Goal: Information Seeking & Learning: Learn about a topic

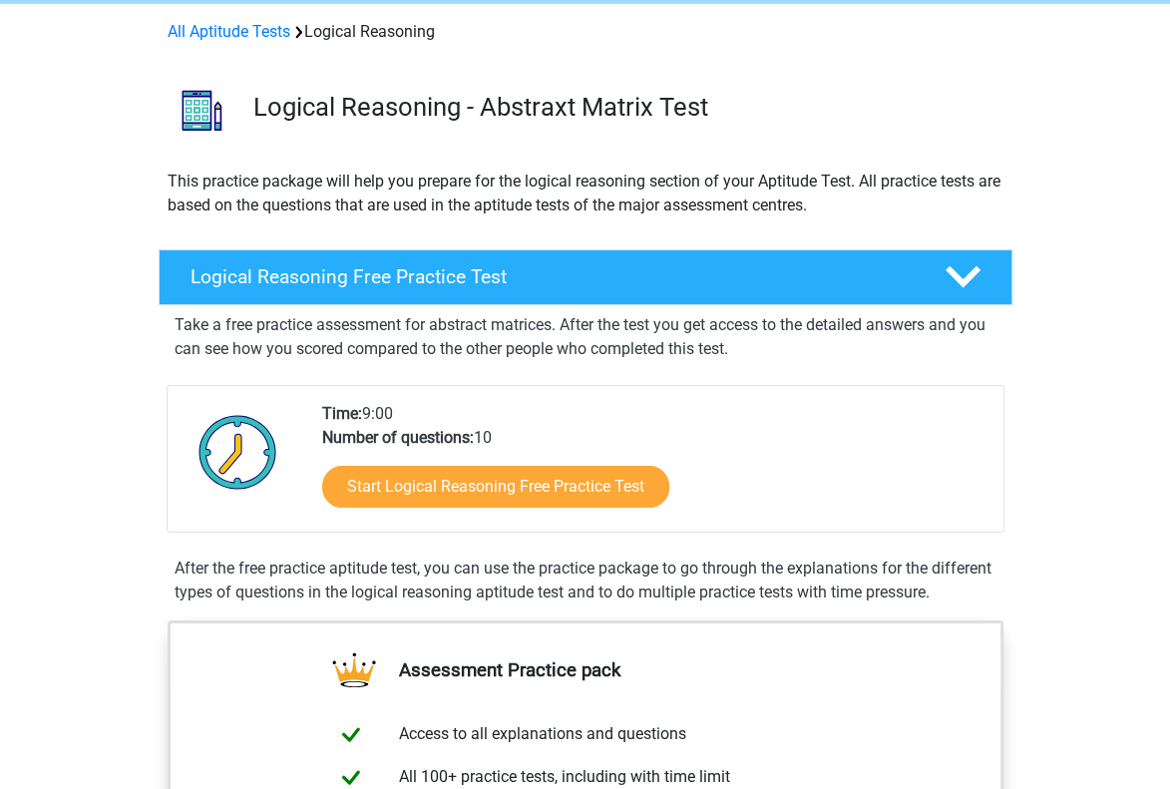
scroll to position [82, 0]
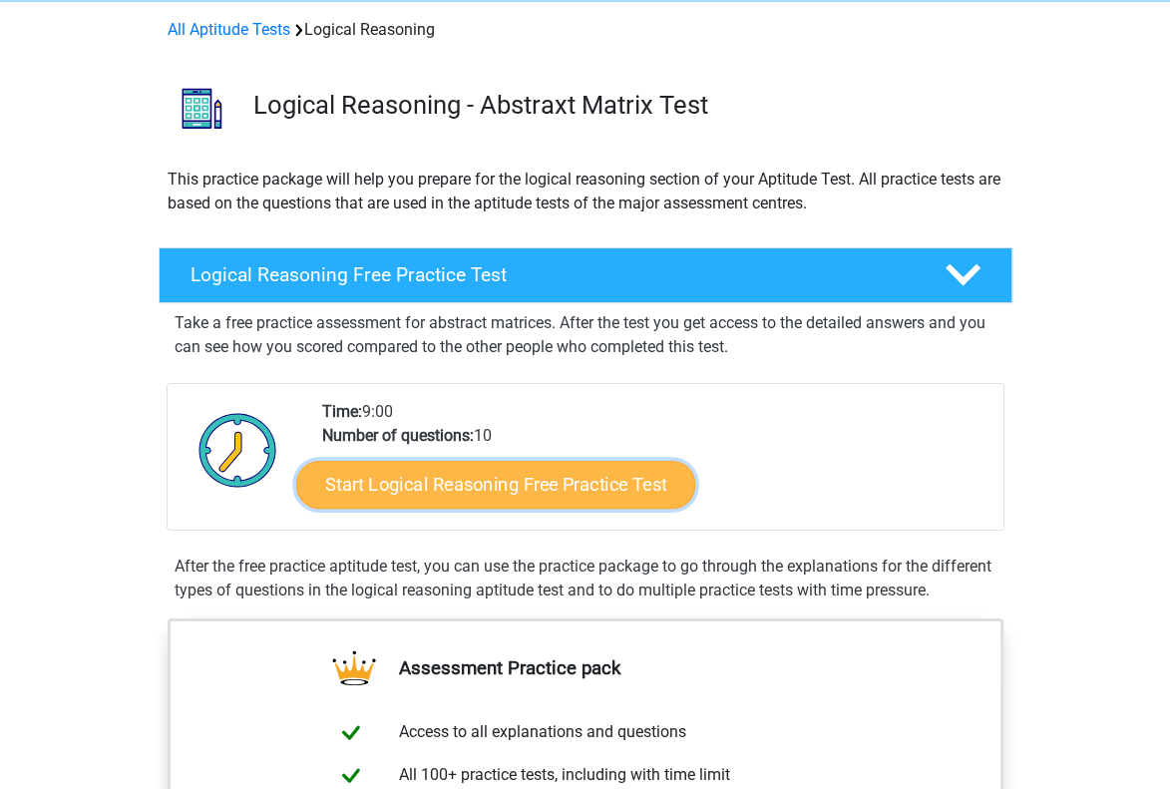
click at [475, 478] on link "Start Logical Reasoning Free Practice Test" at bounding box center [495, 484] width 399 height 48
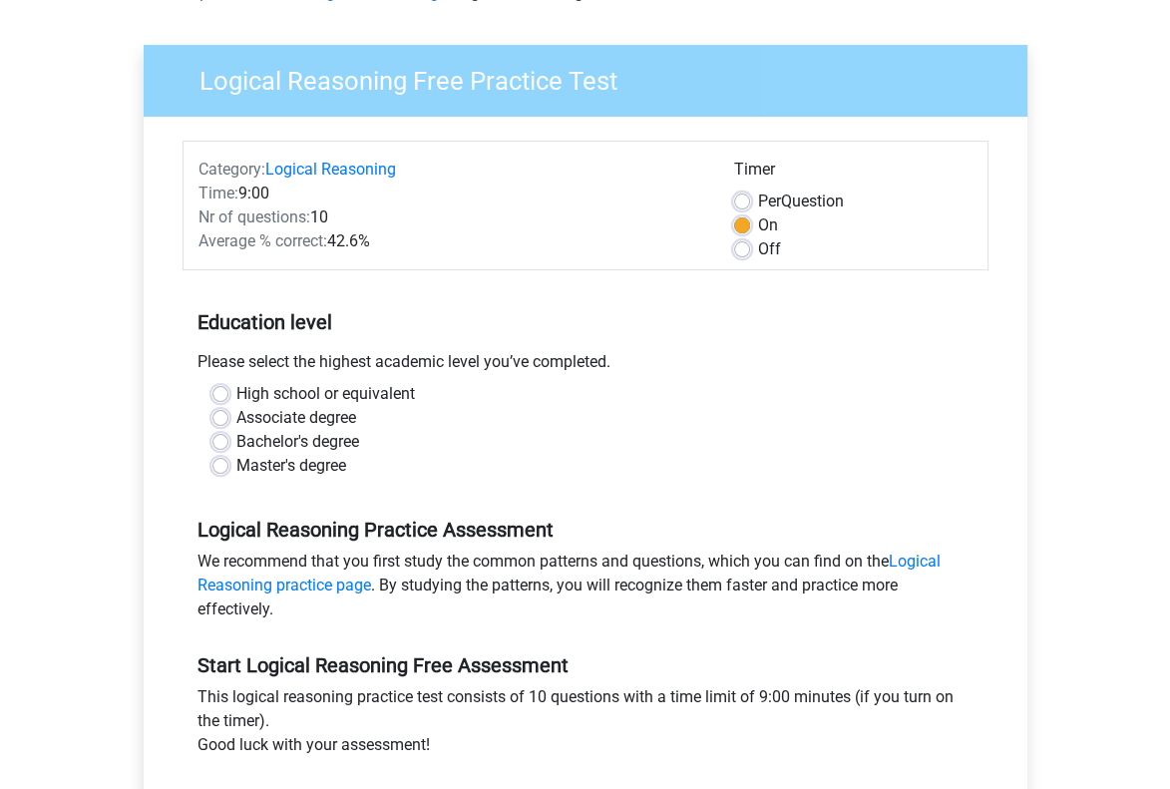
scroll to position [120, 0]
click at [236, 445] on label "Bachelor's degree" at bounding box center [297, 441] width 123 height 24
click at [225, 445] on input "Bachelor's degree" at bounding box center [220, 439] width 16 height 20
radio input "true"
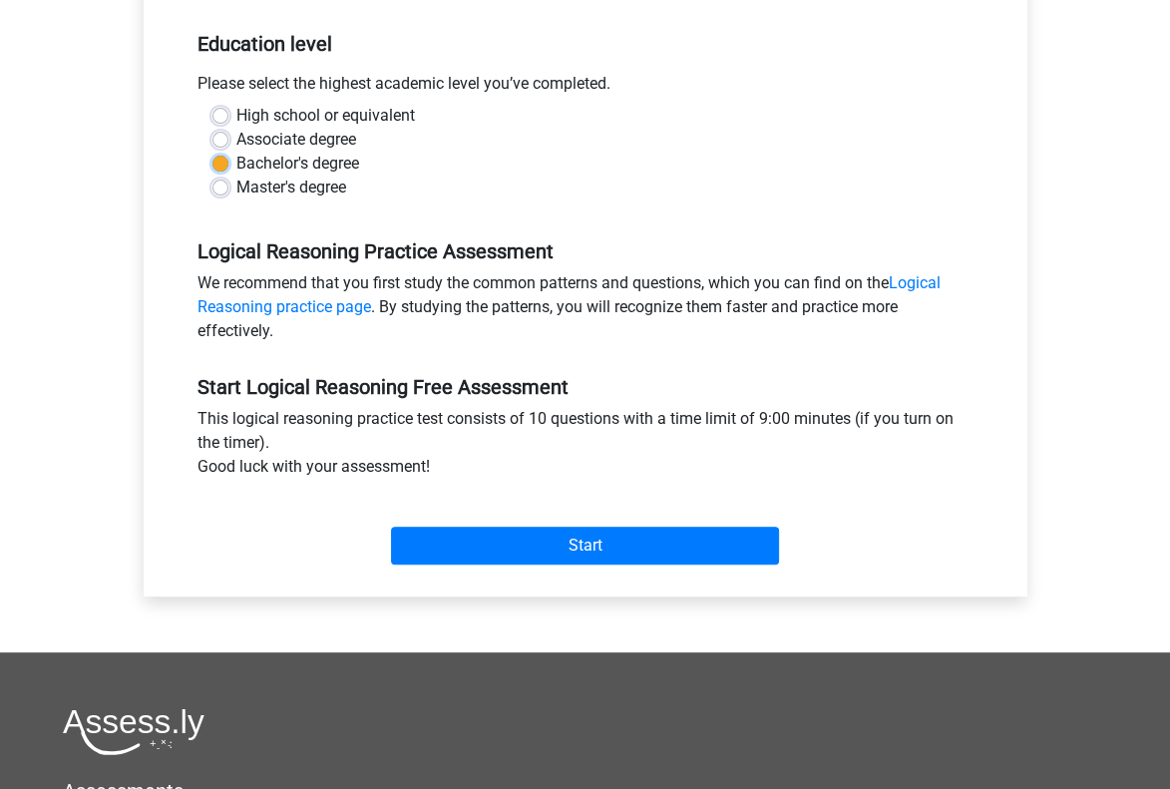
scroll to position [398, 0]
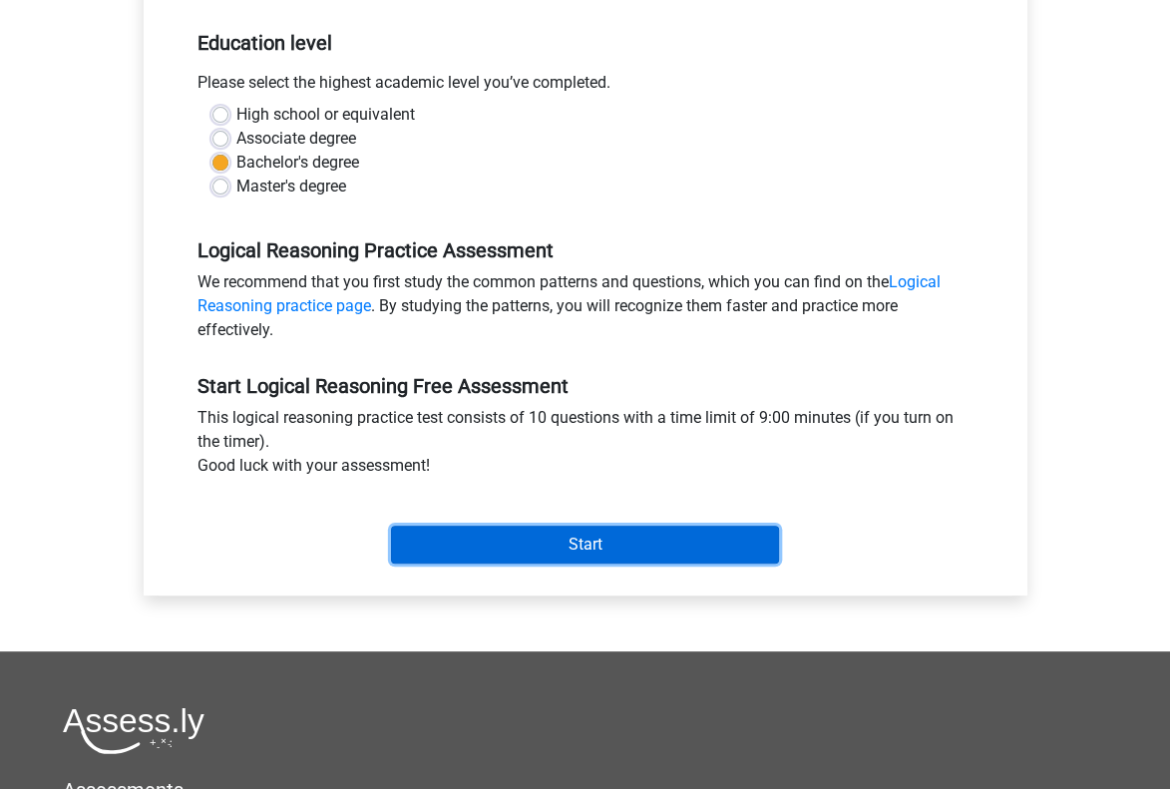
click at [550, 531] on input "Start" at bounding box center [585, 544] width 388 height 38
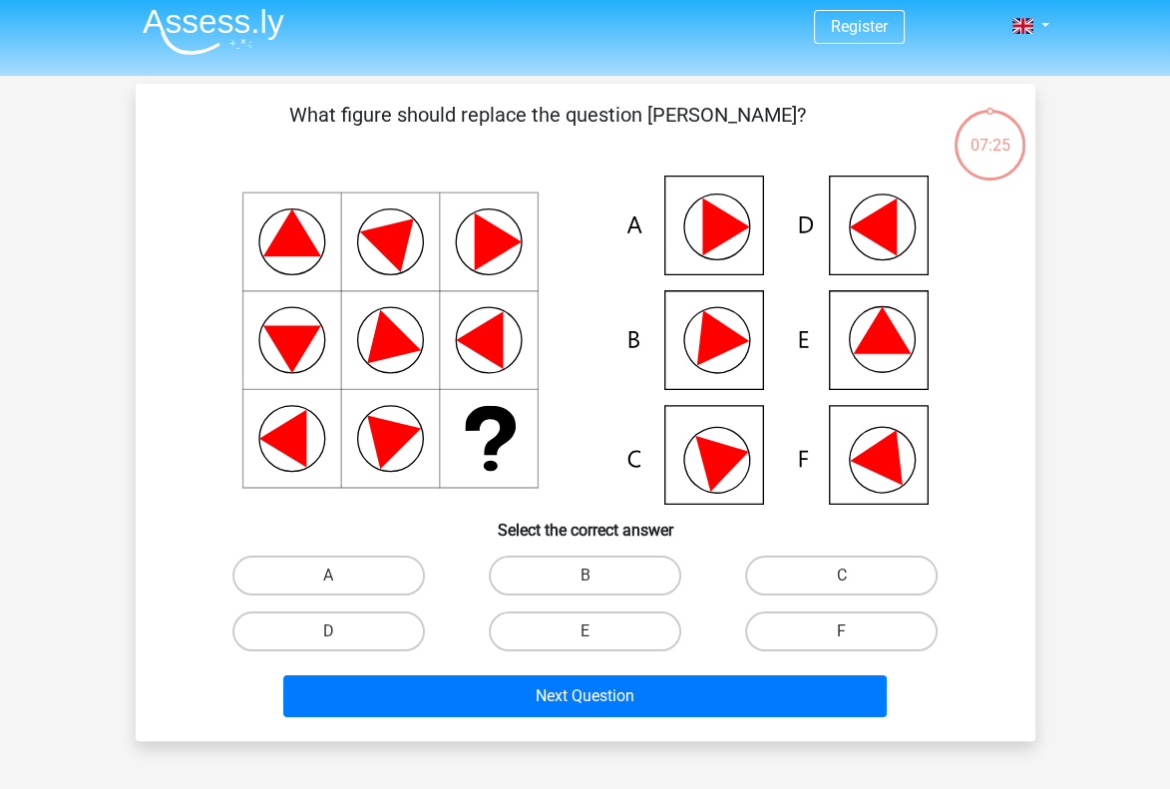
scroll to position [7, 0]
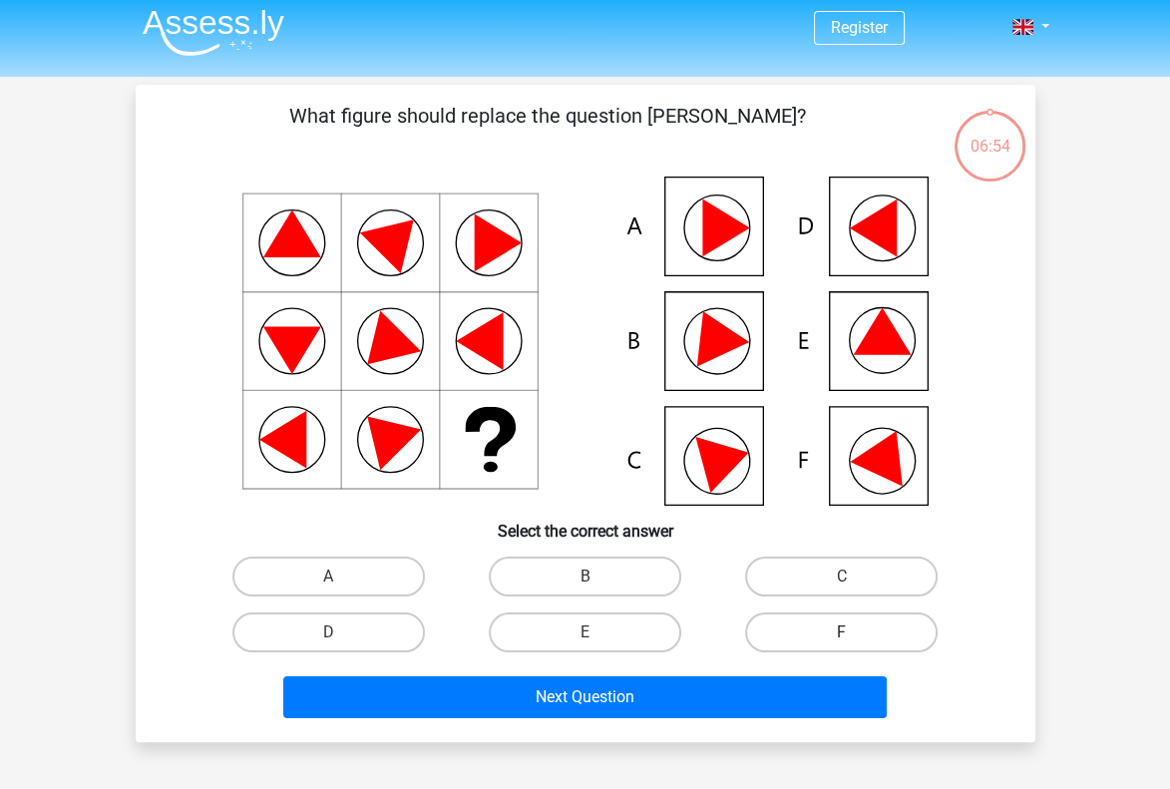
click at [791, 633] on label "F" at bounding box center [841, 632] width 192 height 40
click at [842, 633] on input "F" at bounding box center [848, 638] width 13 height 13
radio input "true"
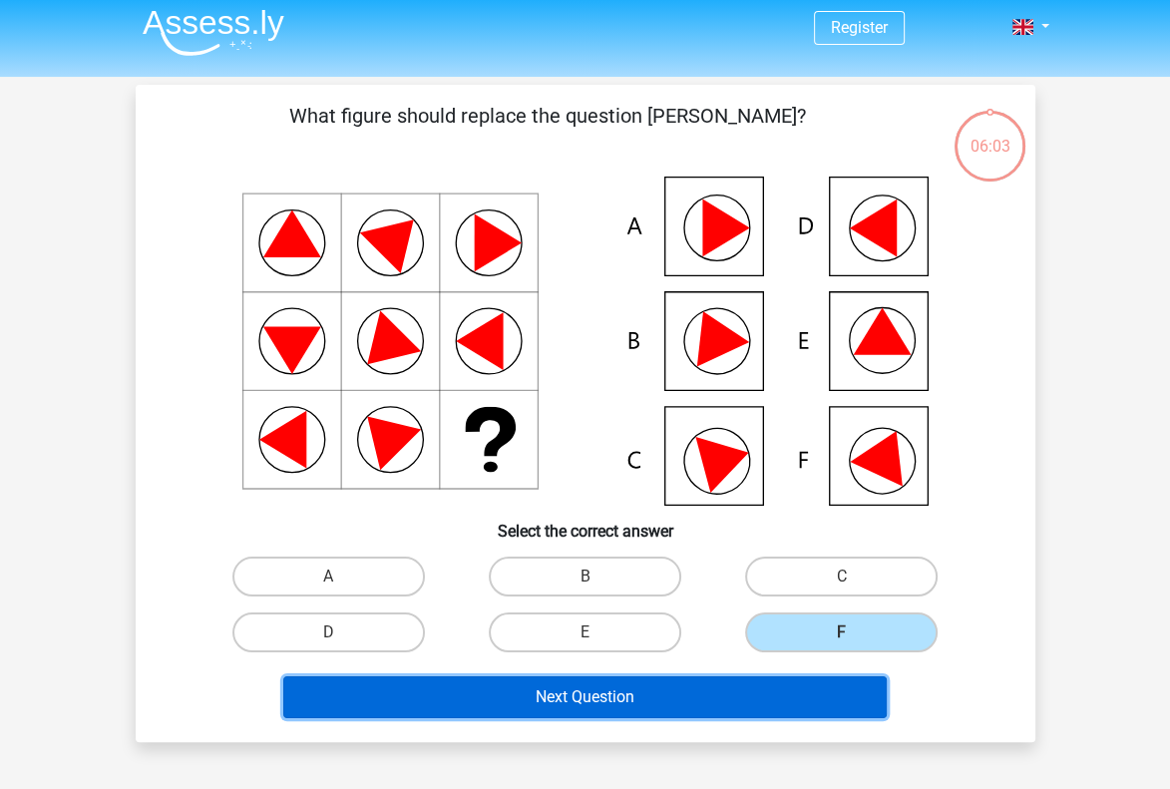
drag, startPoint x: 727, startPoint y: 700, endPoint x: 913, endPoint y: 520, distance: 258.8
click at [913, 520] on div "What figure should replace the question [PERSON_NAME]?" at bounding box center [585, 413] width 883 height 625
click at [778, 715] on button "Next Question" at bounding box center [584, 697] width 603 height 42
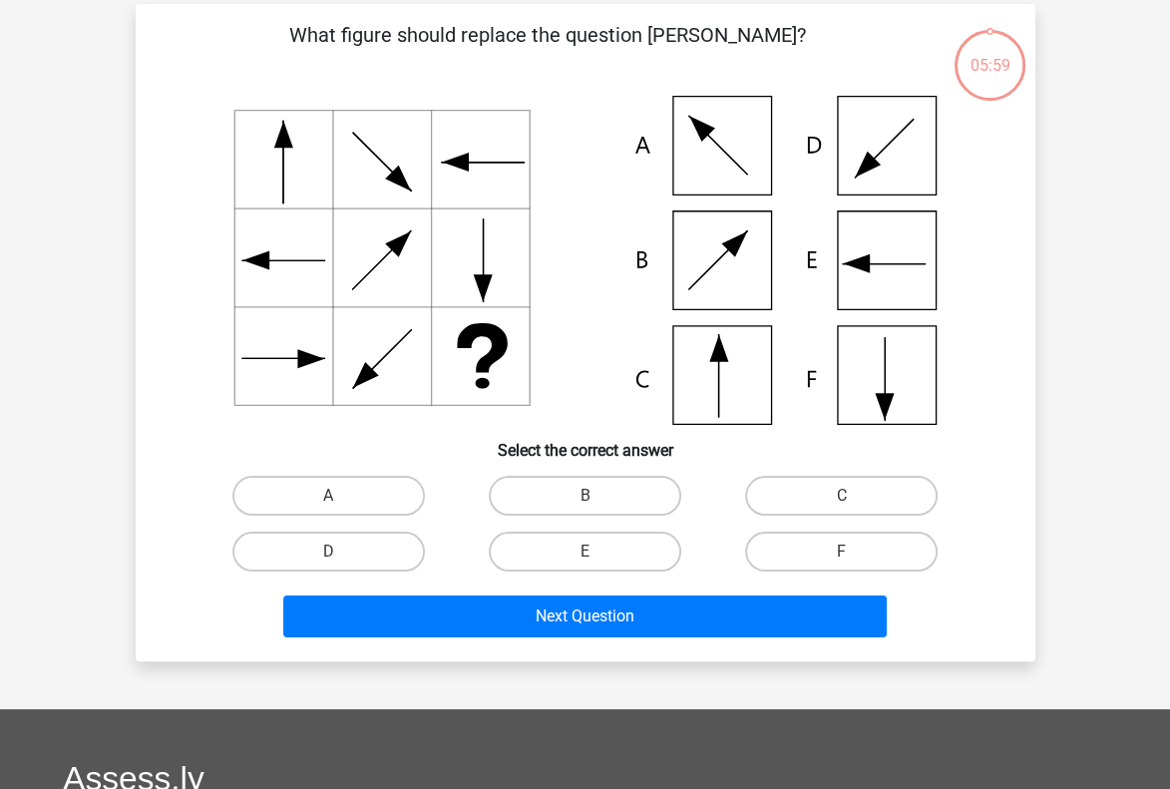
scroll to position [92, 0]
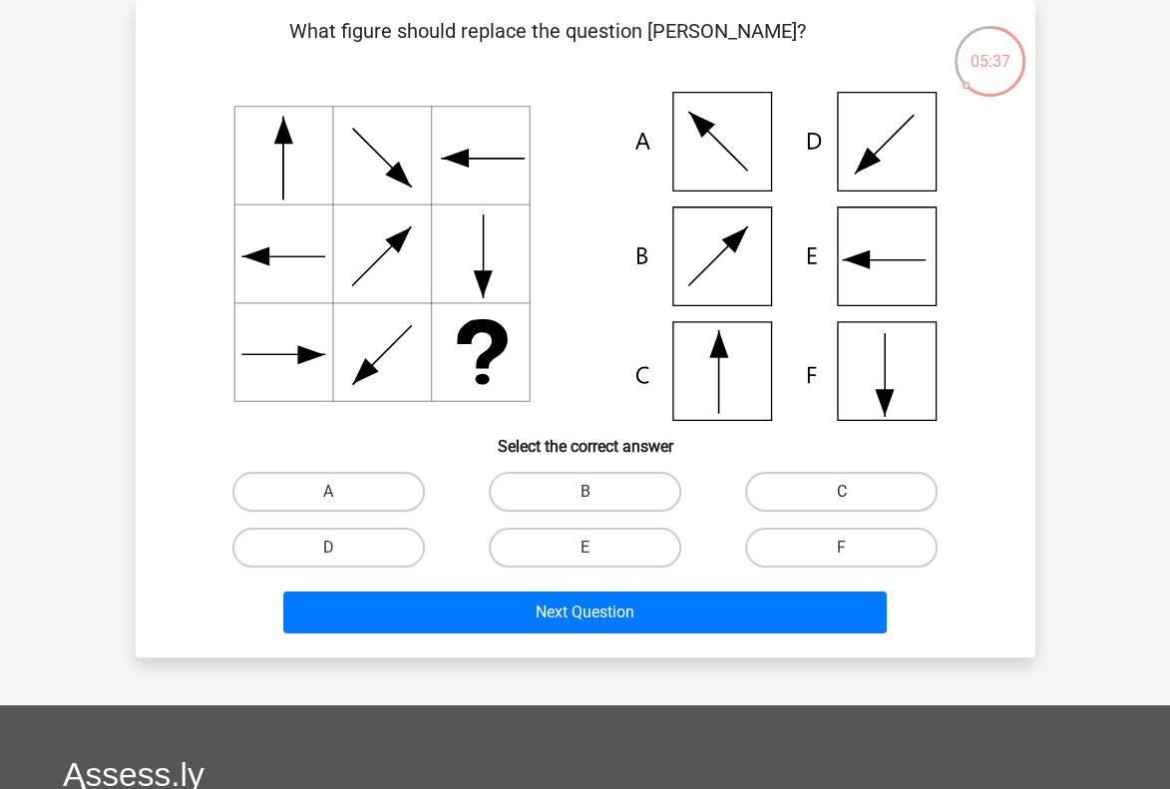
click at [818, 484] on label "C" at bounding box center [841, 492] width 192 height 40
click at [842, 492] on input "C" at bounding box center [848, 498] width 13 height 13
radio input "true"
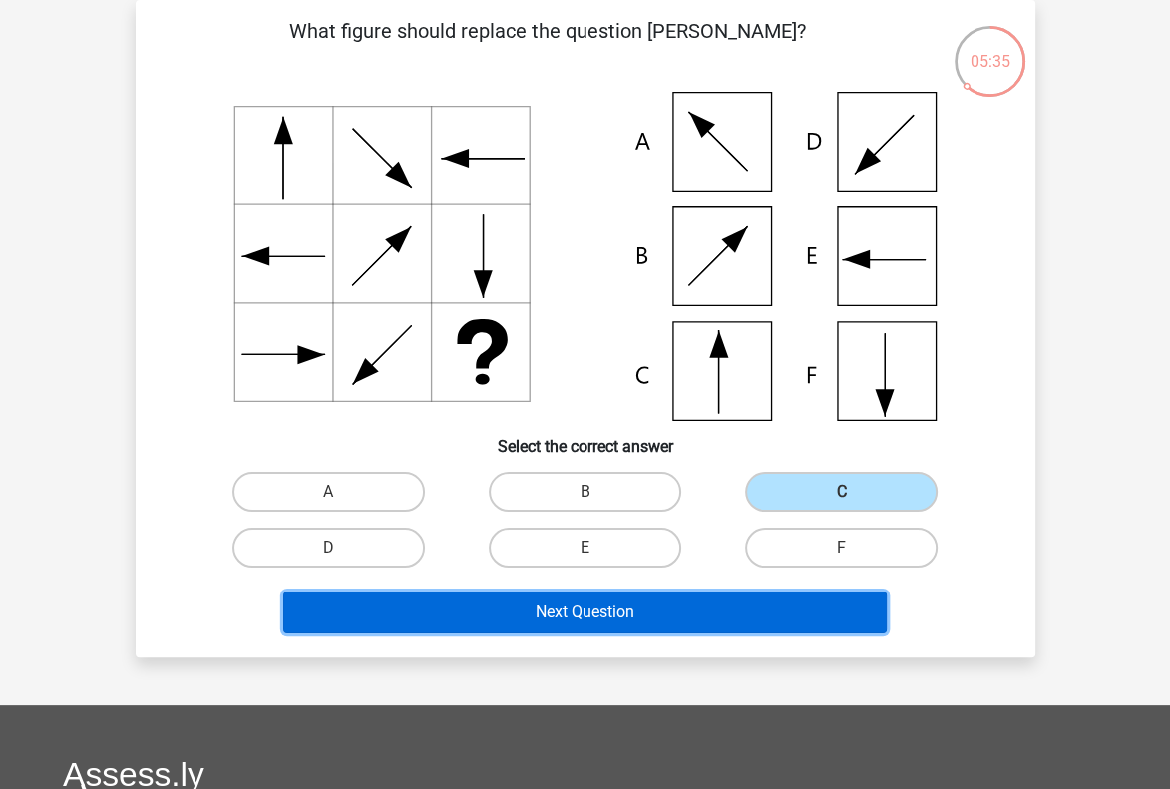
click at [646, 630] on button "Next Question" at bounding box center [584, 612] width 603 height 42
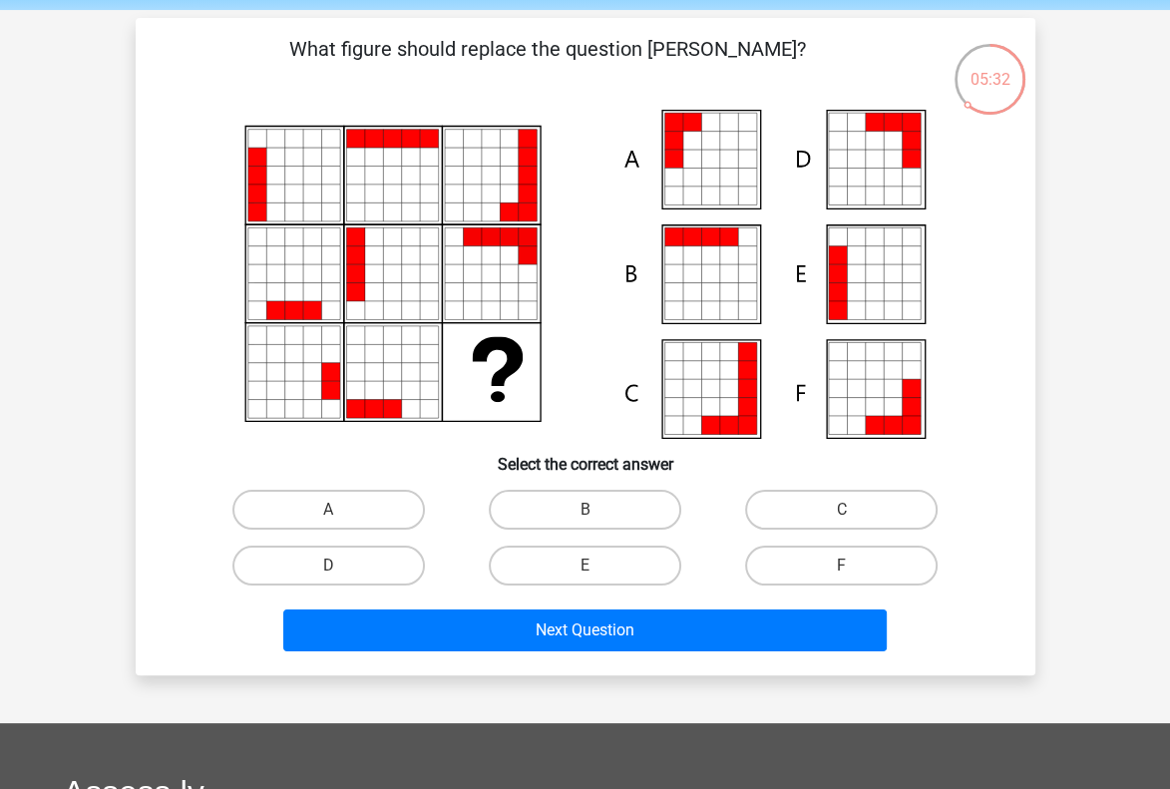
scroll to position [73, 0]
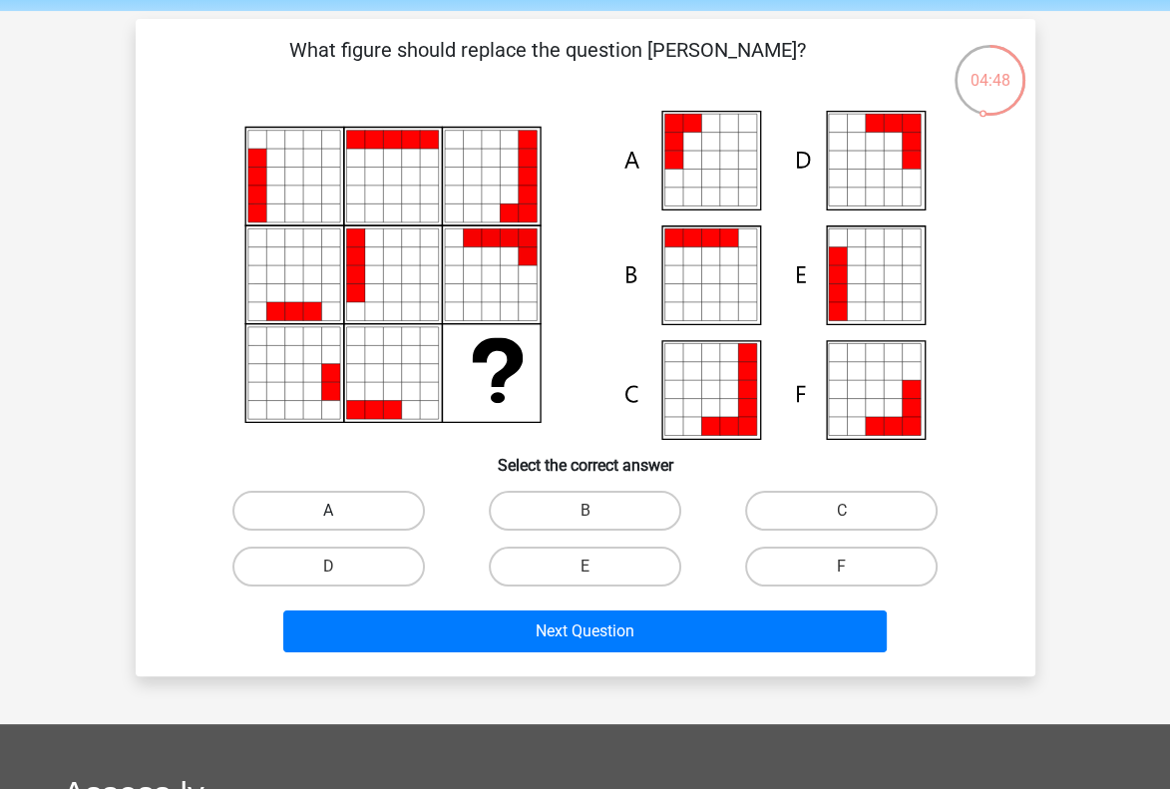
click at [358, 519] on label "A" at bounding box center [328, 511] width 192 height 40
click at [341, 519] on input "A" at bounding box center [334, 517] width 13 height 13
radio input "true"
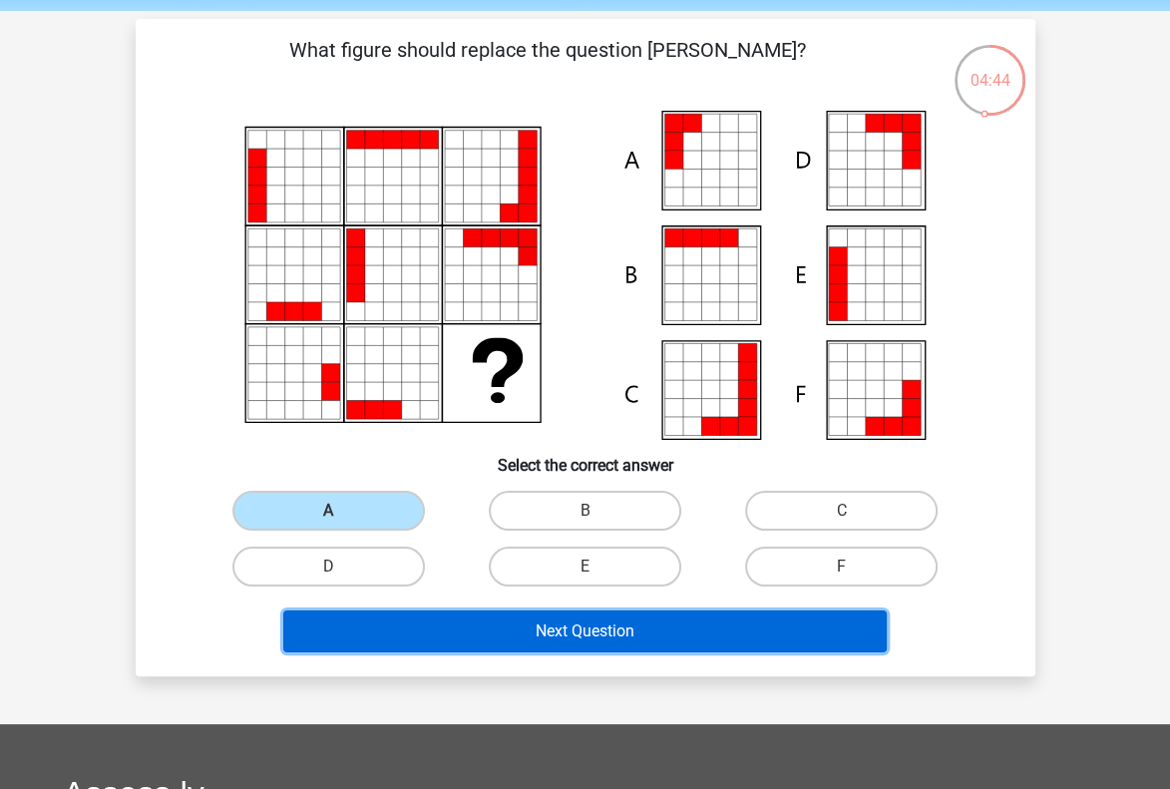
click at [498, 629] on button "Next Question" at bounding box center [584, 631] width 603 height 42
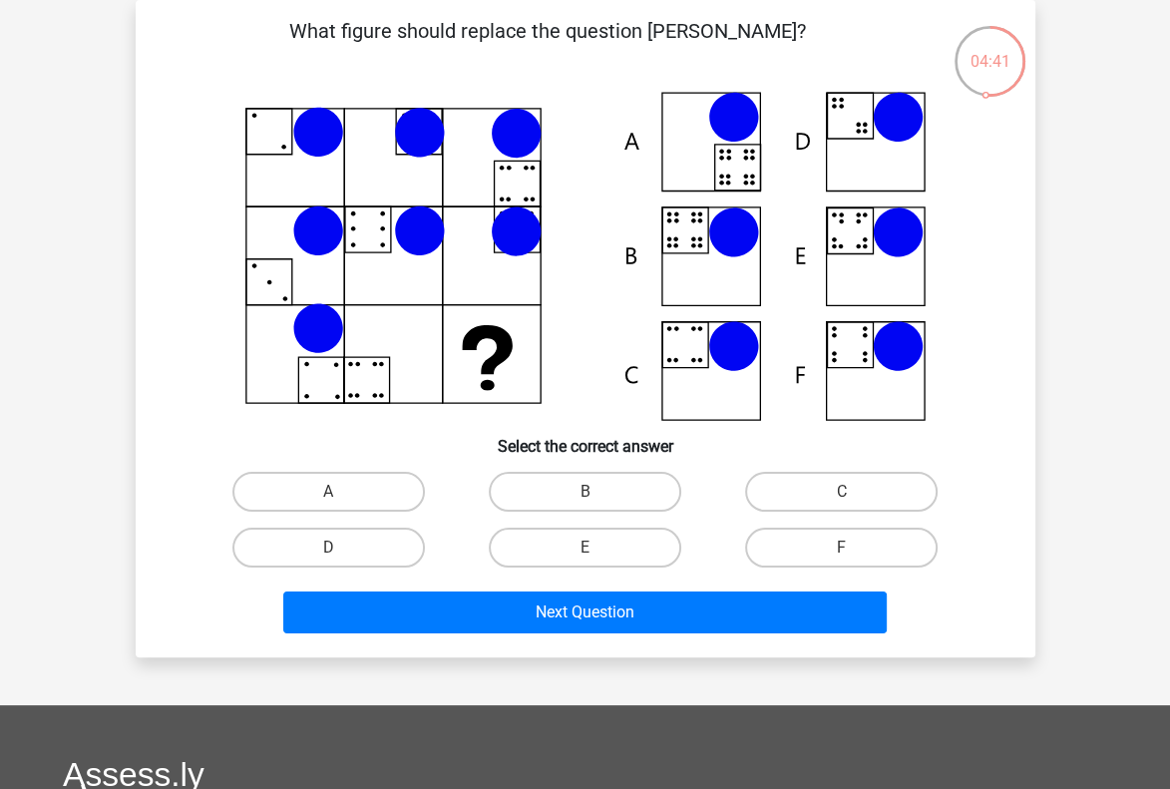
scroll to position [87, 0]
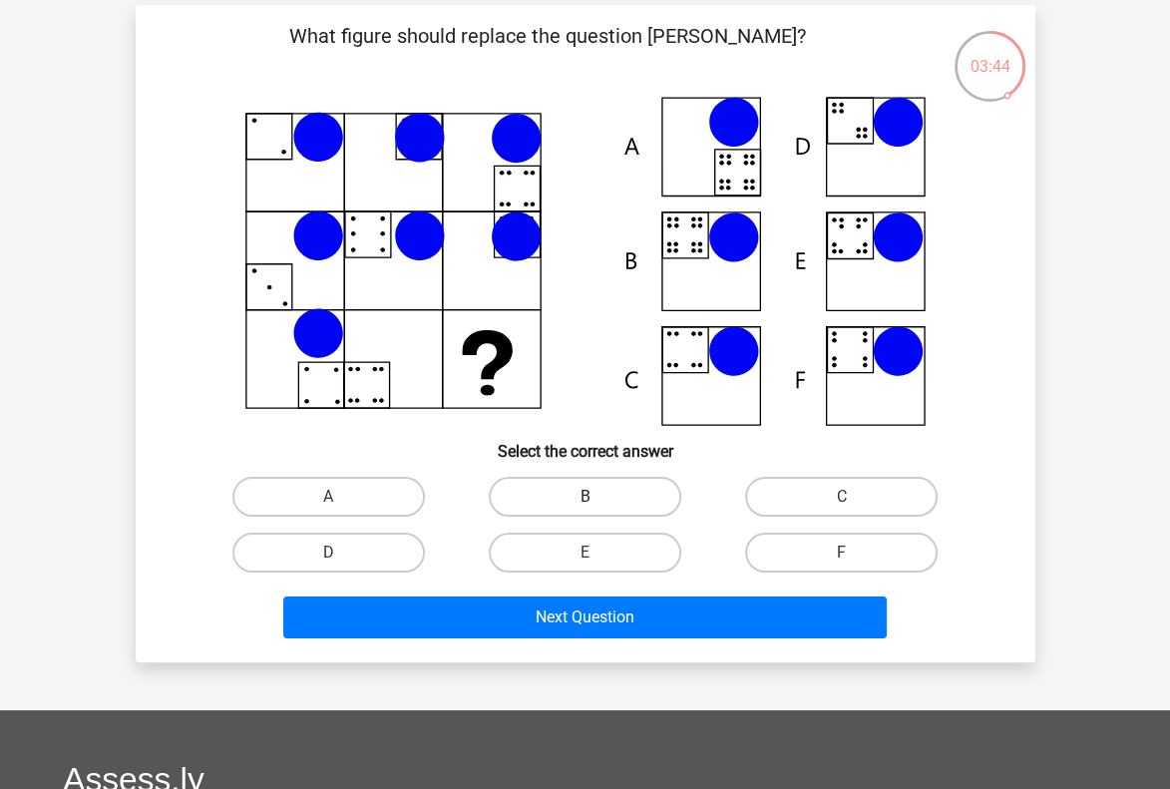
click at [550, 506] on label "B" at bounding box center [585, 497] width 192 height 40
click at [584, 506] on input "B" at bounding box center [590, 503] width 13 height 13
radio input "true"
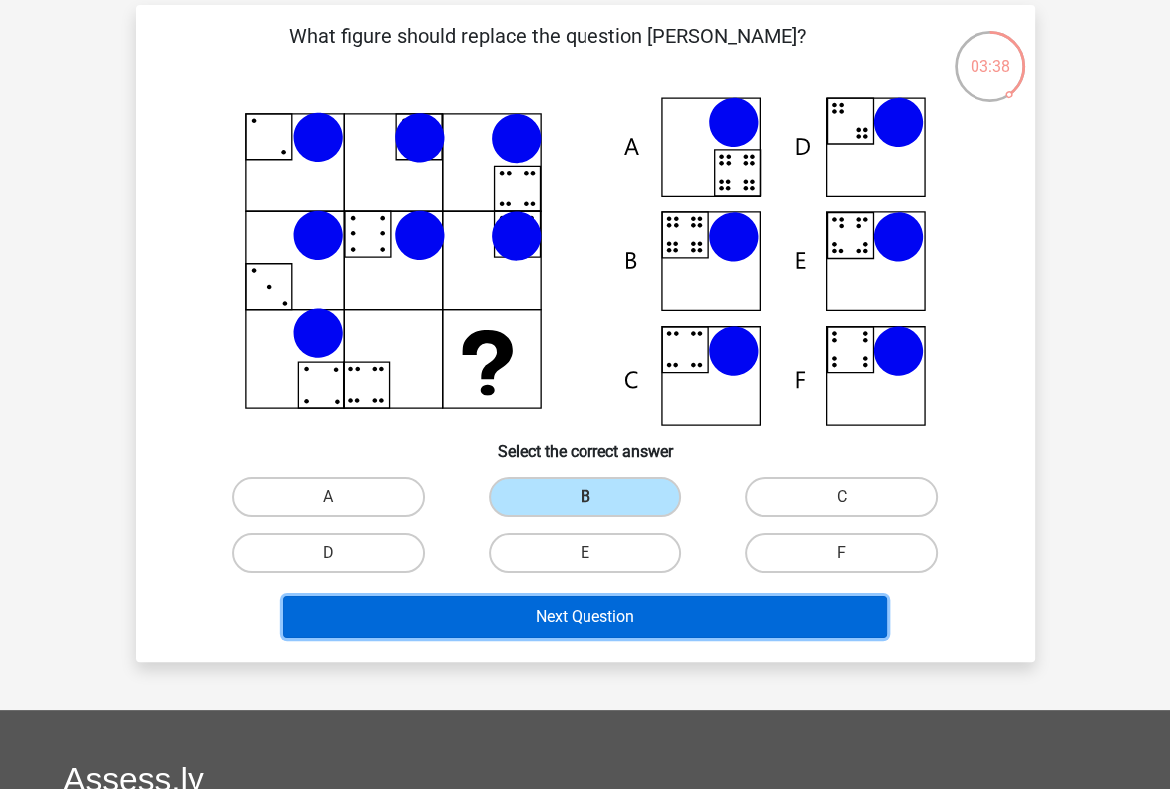
click at [502, 623] on button "Next Question" at bounding box center [584, 617] width 603 height 42
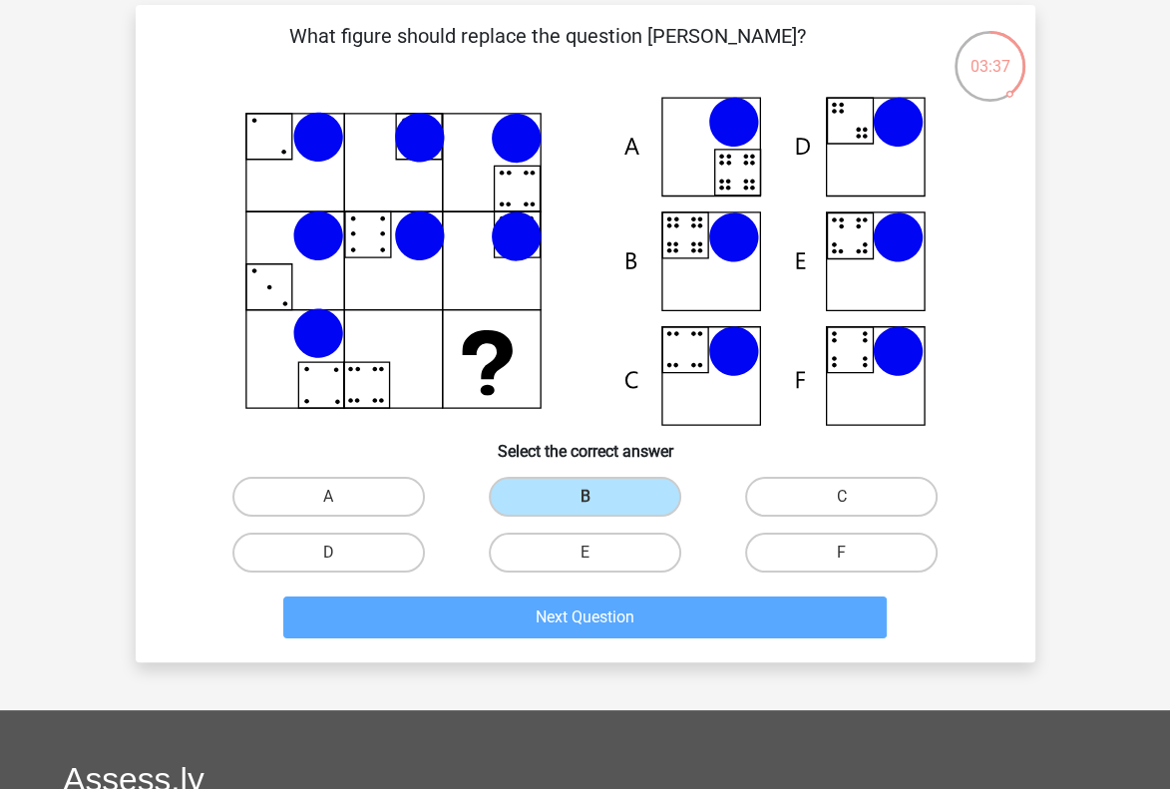
scroll to position [92, 0]
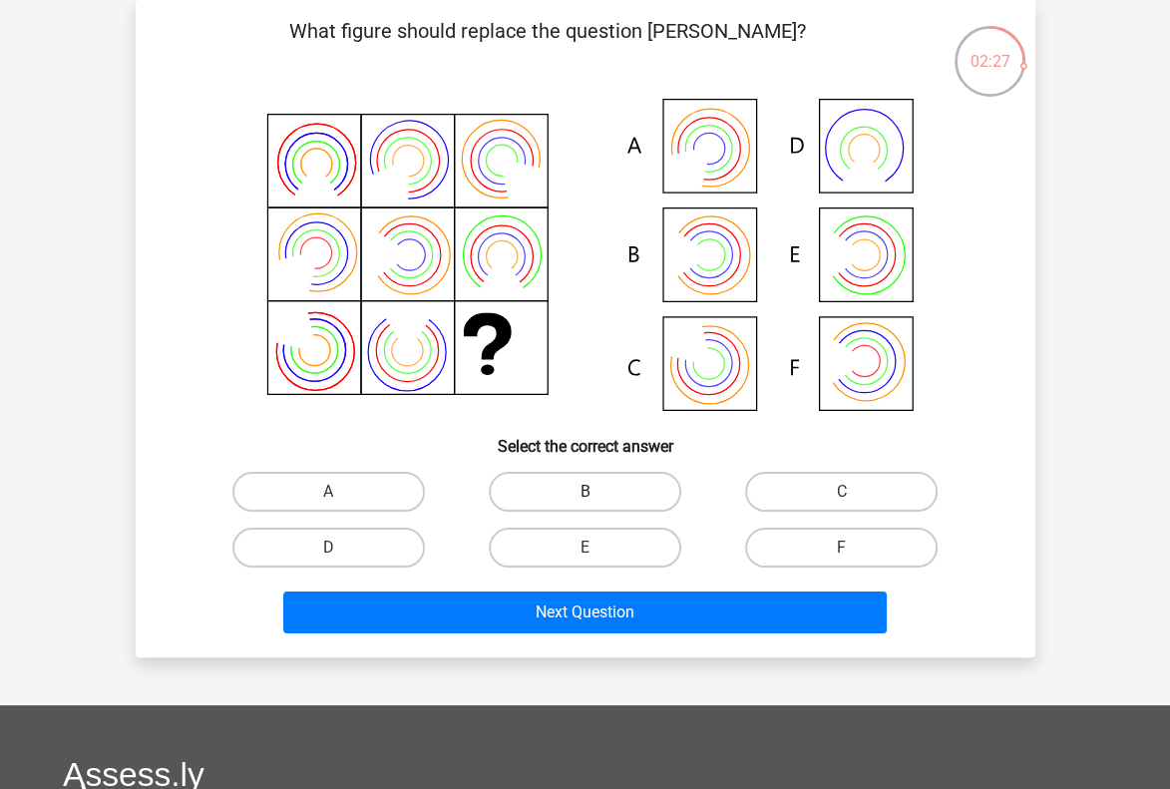
click at [585, 488] on label "B" at bounding box center [585, 492] width 192 height 40
click at [585, 492] on input "B" at bounding box center [590, 498] width 13 height 13
radio input "true"
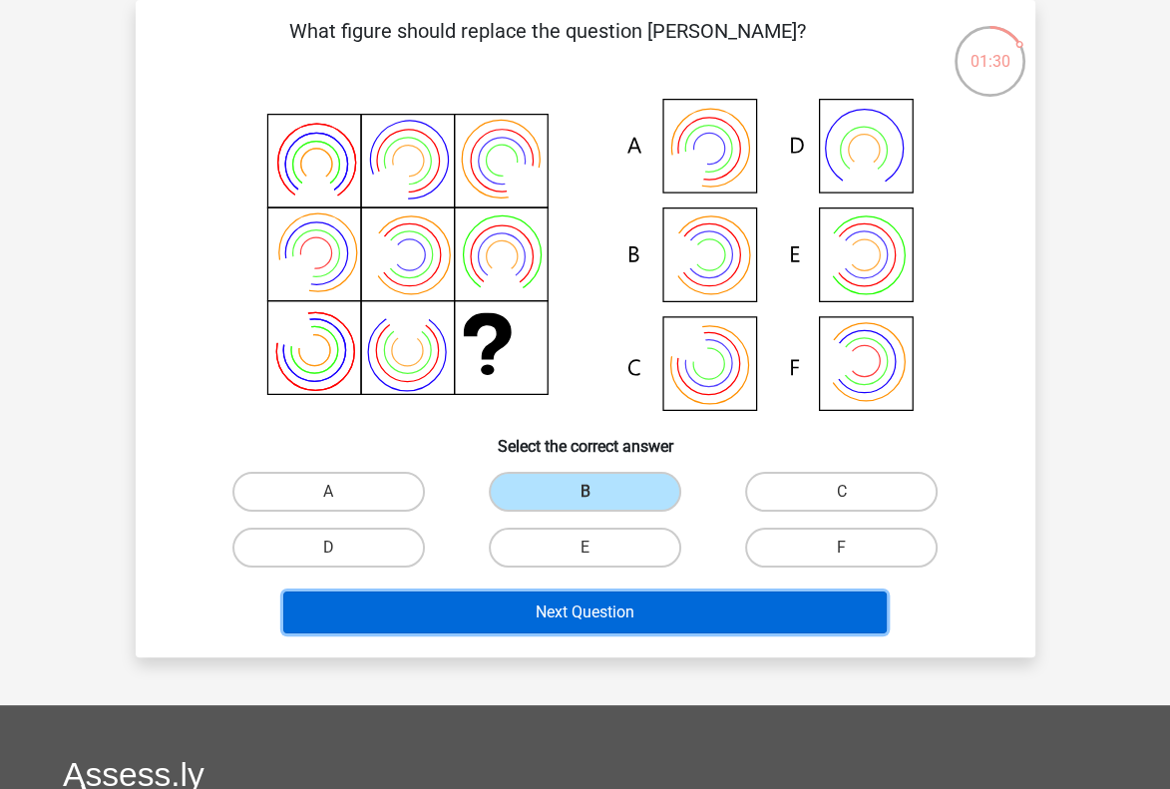
click at [773, 606] on button "Next Question" at bounding box center [584, 612] width 603 height 42
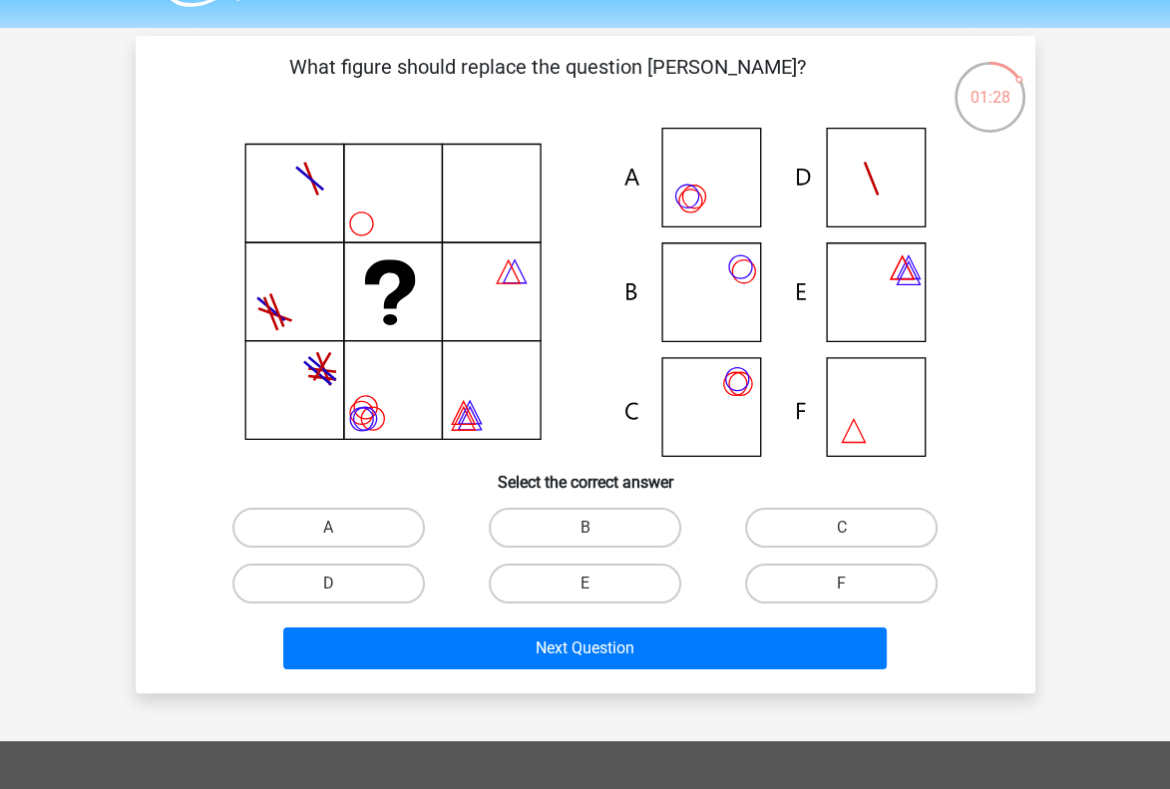
scroll to position [58, 0]
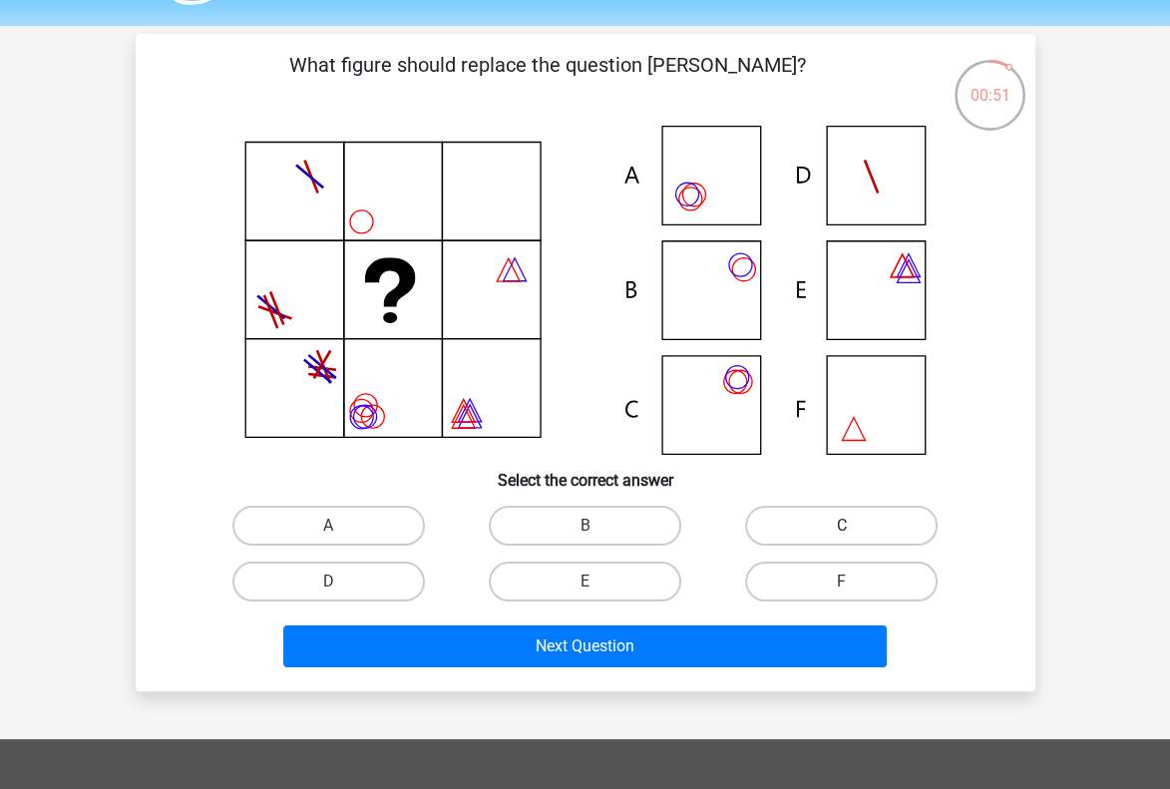
click at [771, 519] on label "C" at bounding box center [841, 526] width 192 height 40
click at [842, 525] on input "C" at bounding box center [848, 531] width 13 height 13
radio input "true"
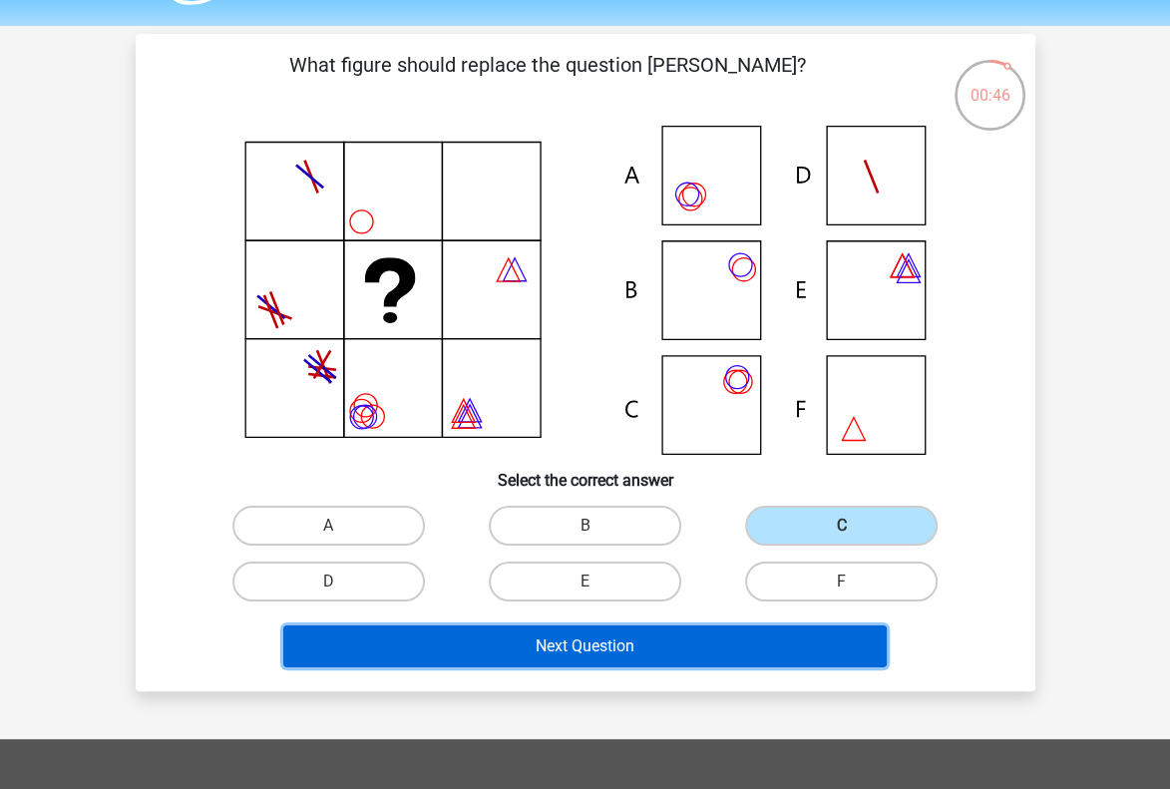
click at [707, 643] on button "Next Question" at bounding box center [584, 646] width 603 height 42
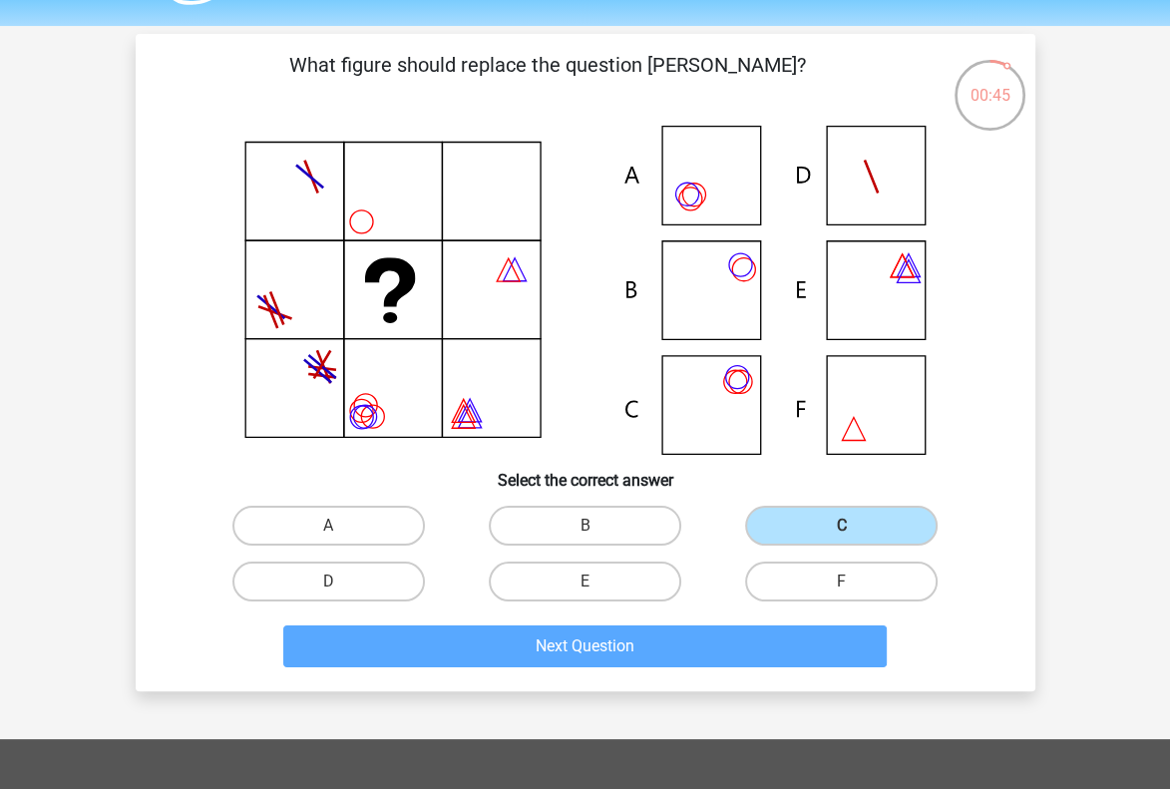
scroll to position [92, 0]
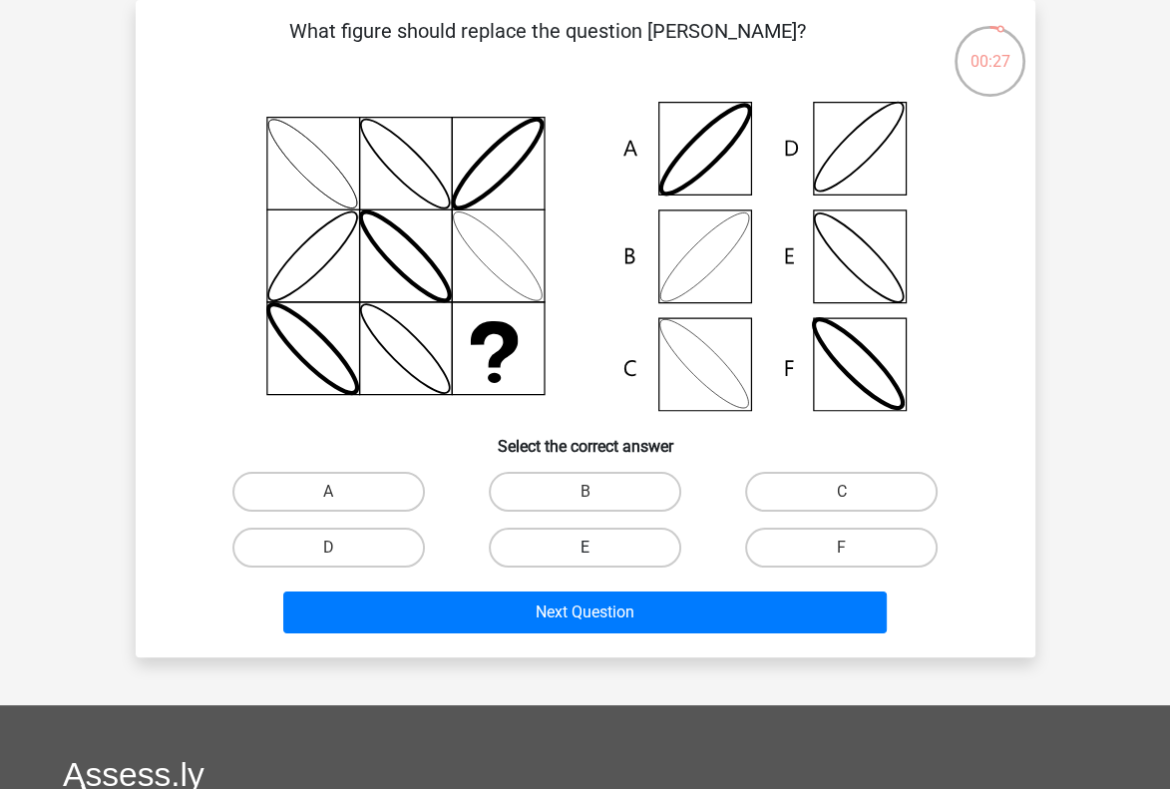
click at [609, 557] on label "E" at bounding box center [585, 547] width 192 height 40
click at [597, 557] on input "E" at bounding box center [590, 553] width 13 height 13
radio input "true"
click at [391, 554] on label "D" at bounding box center [328, 547] width 192 height 40
click at [341, 554] on input "D" at bounding box center [334, 553] width 13 height 13
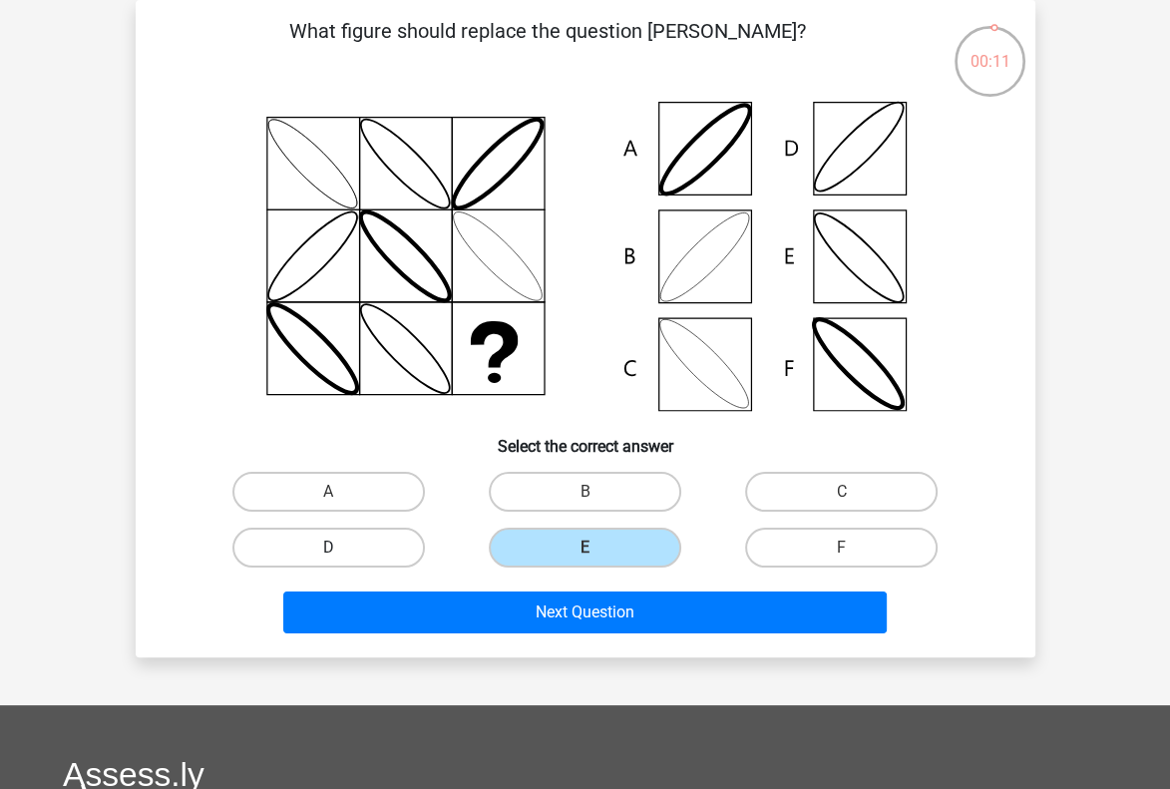
radio input "true"
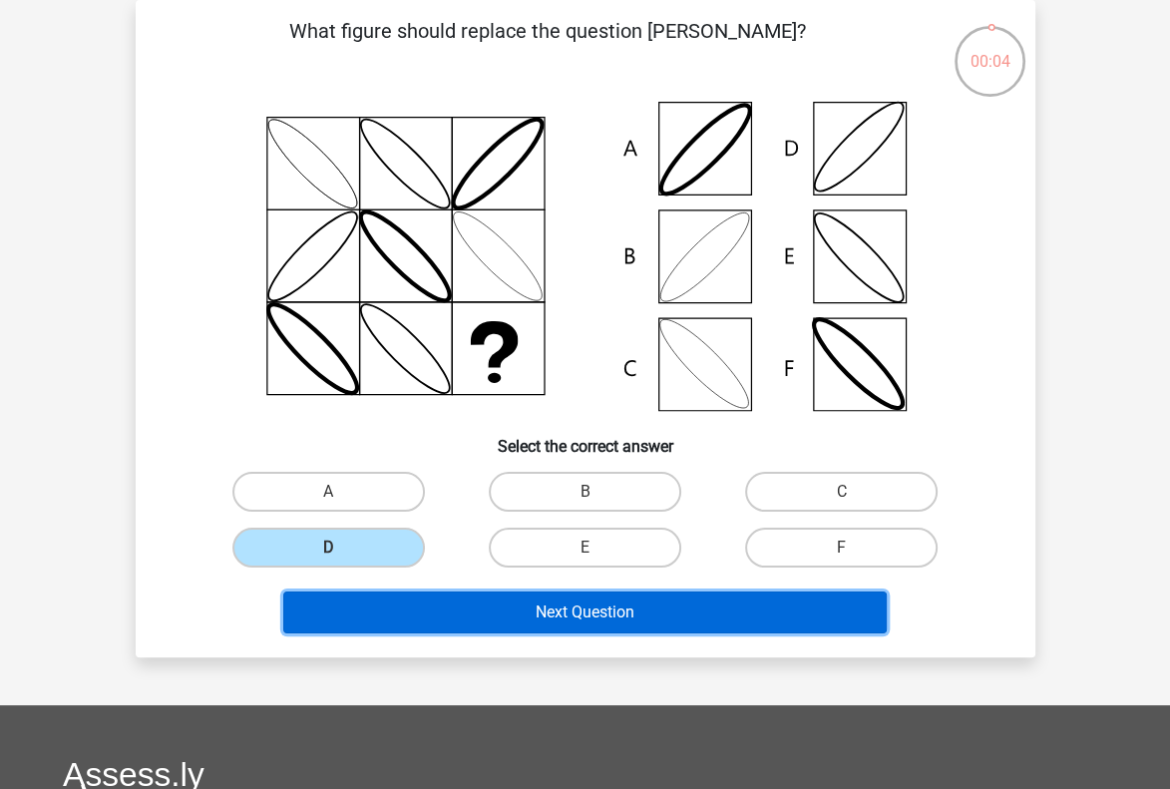
click at [512, 598] on button "Next Question" at bounding box center [584, 612] width 603 height 42
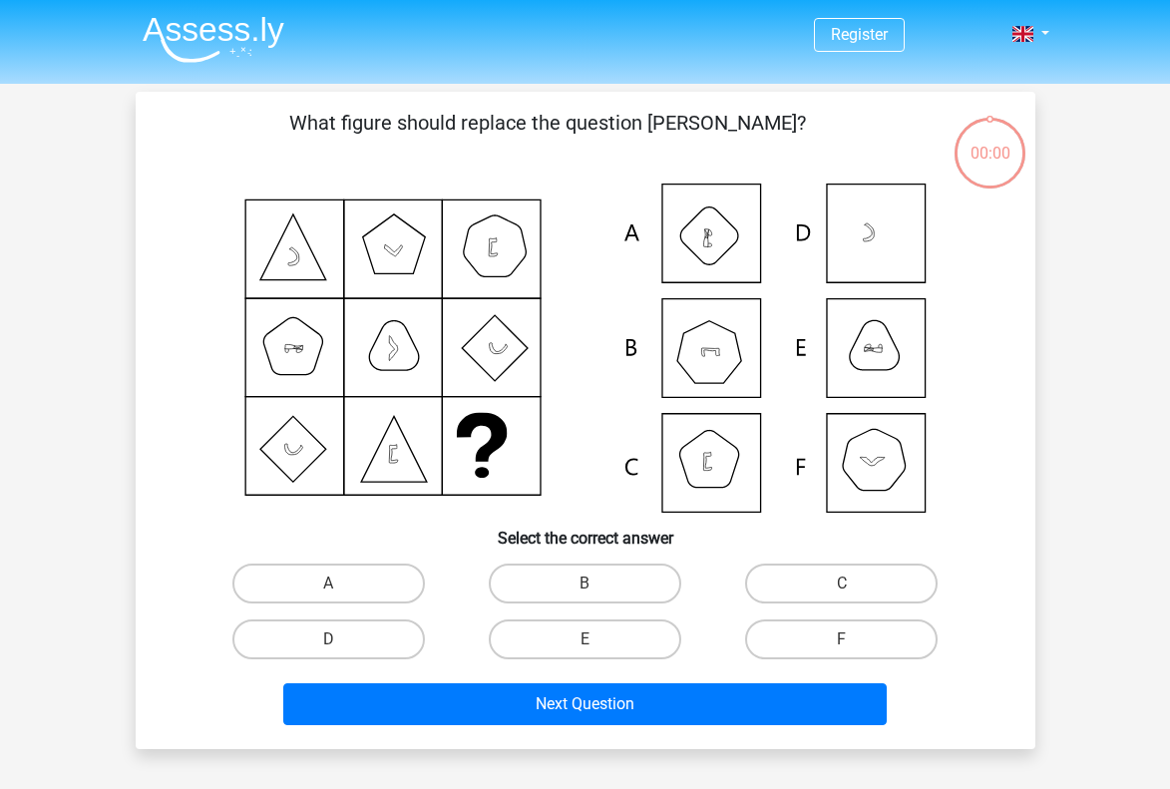
scroll to position [92, 0]
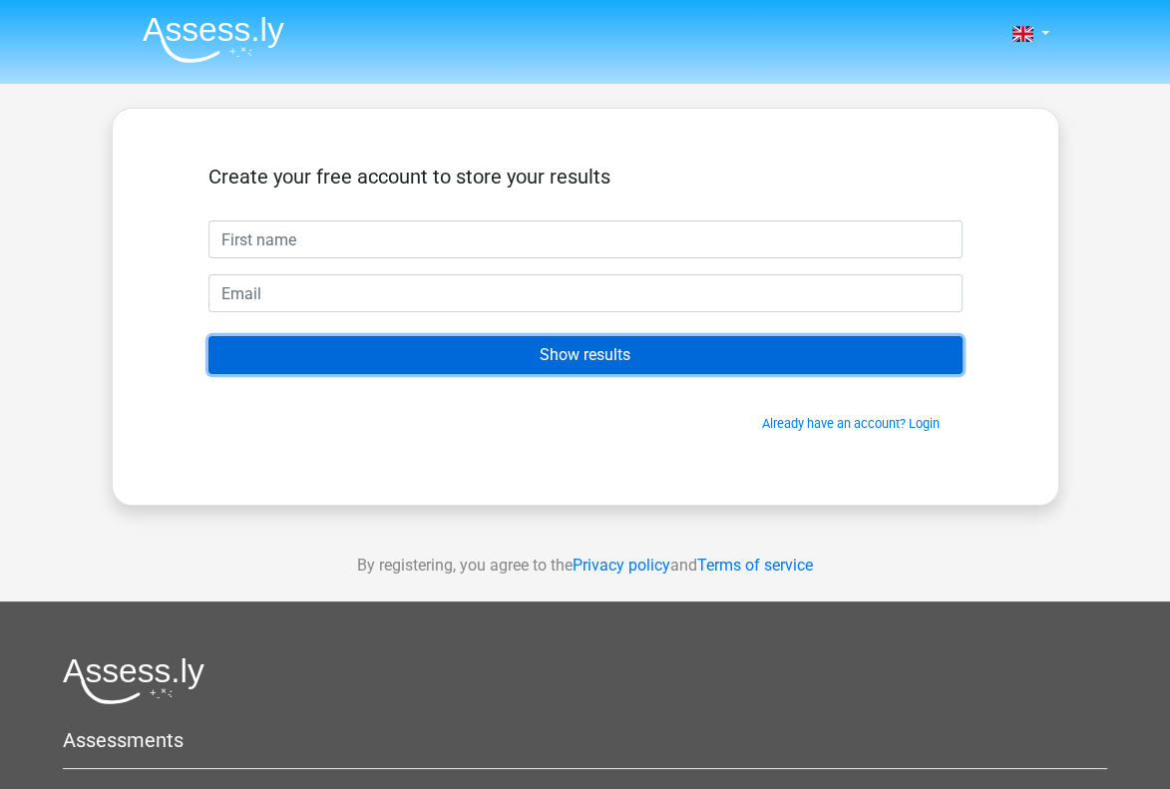
click at [618, 361] on input "Show results" at bounding box center [585, 355] width 754 height 38
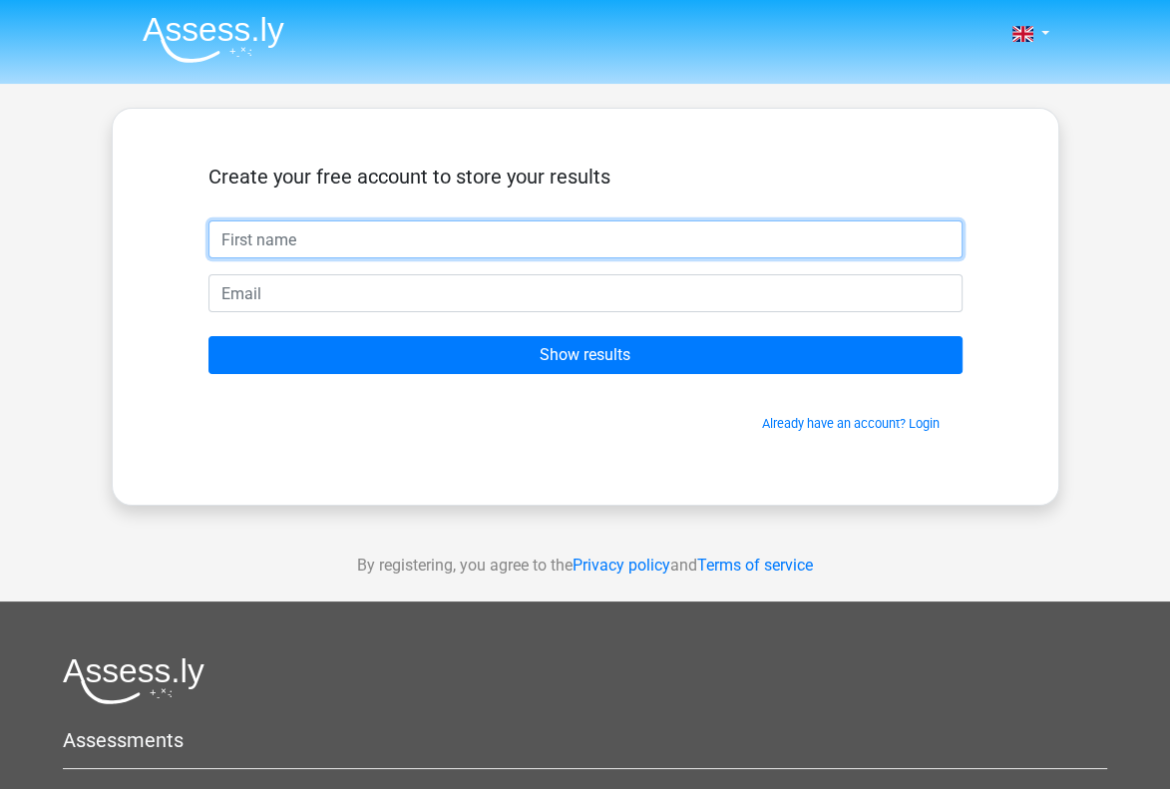
click at [744, 243] on input "text" at bounding box center [585, 239] width 754 height 38
type input "Filipe"
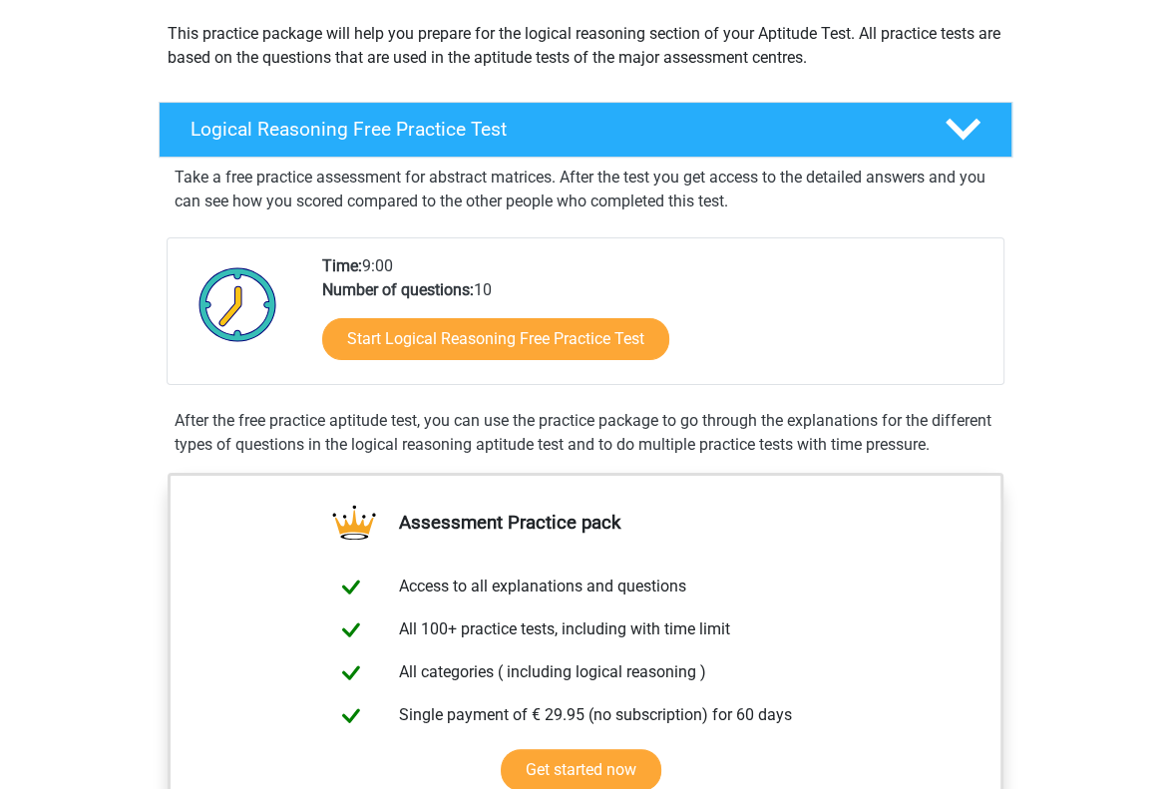
scroll to position [229, 0]
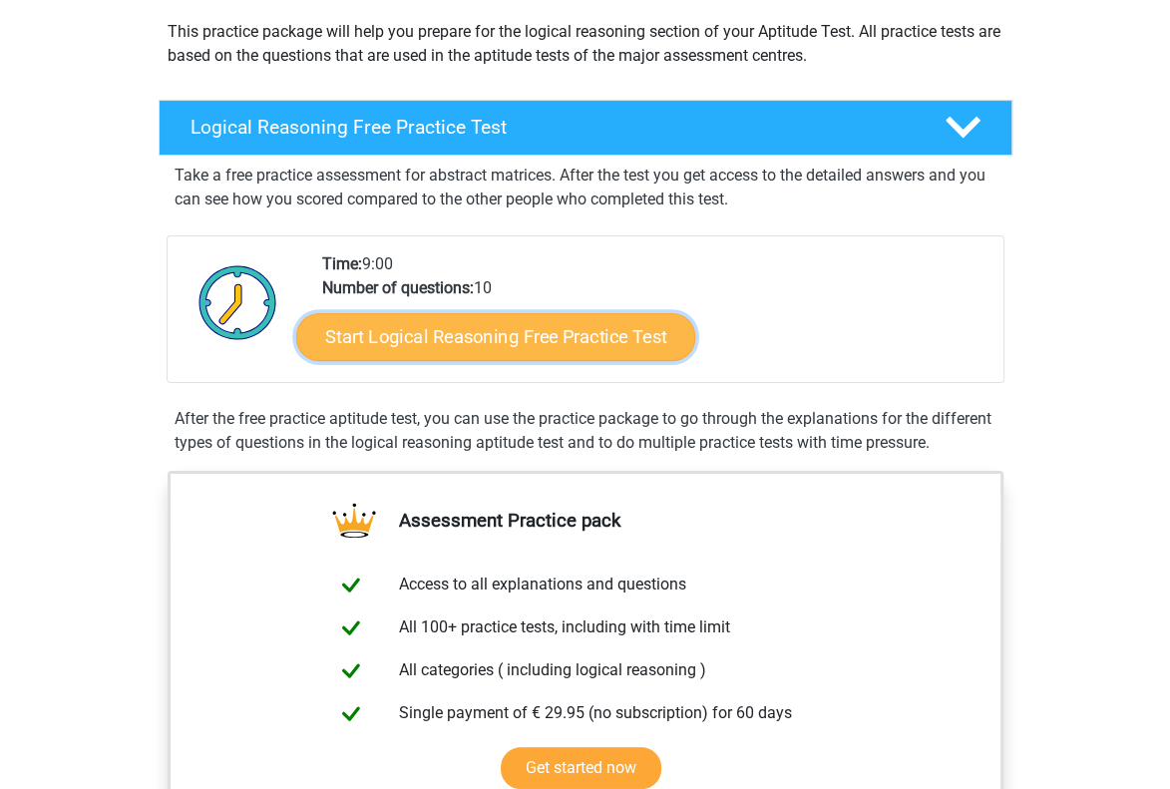
click at [422, 316] on link "Start Logical Reasoning Free Practice Test" at bounding box center [495, 336] width 399 height 48
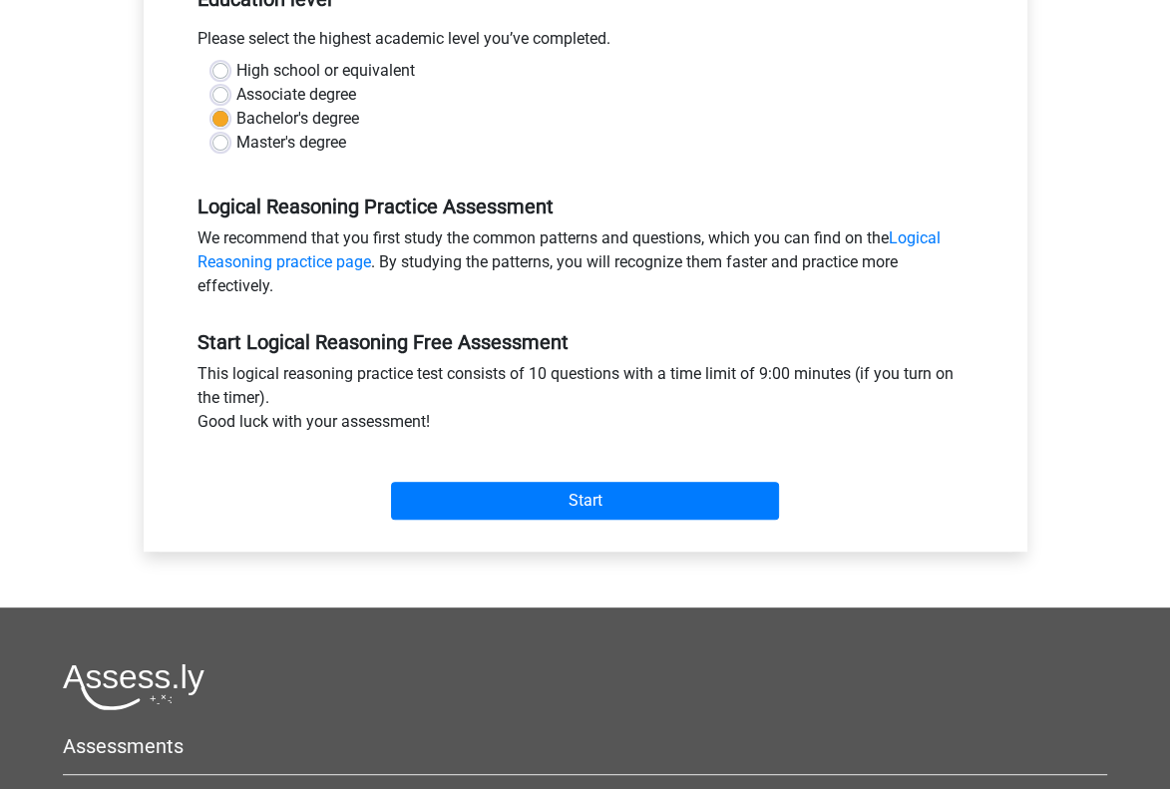
scroll to position [443, 0]
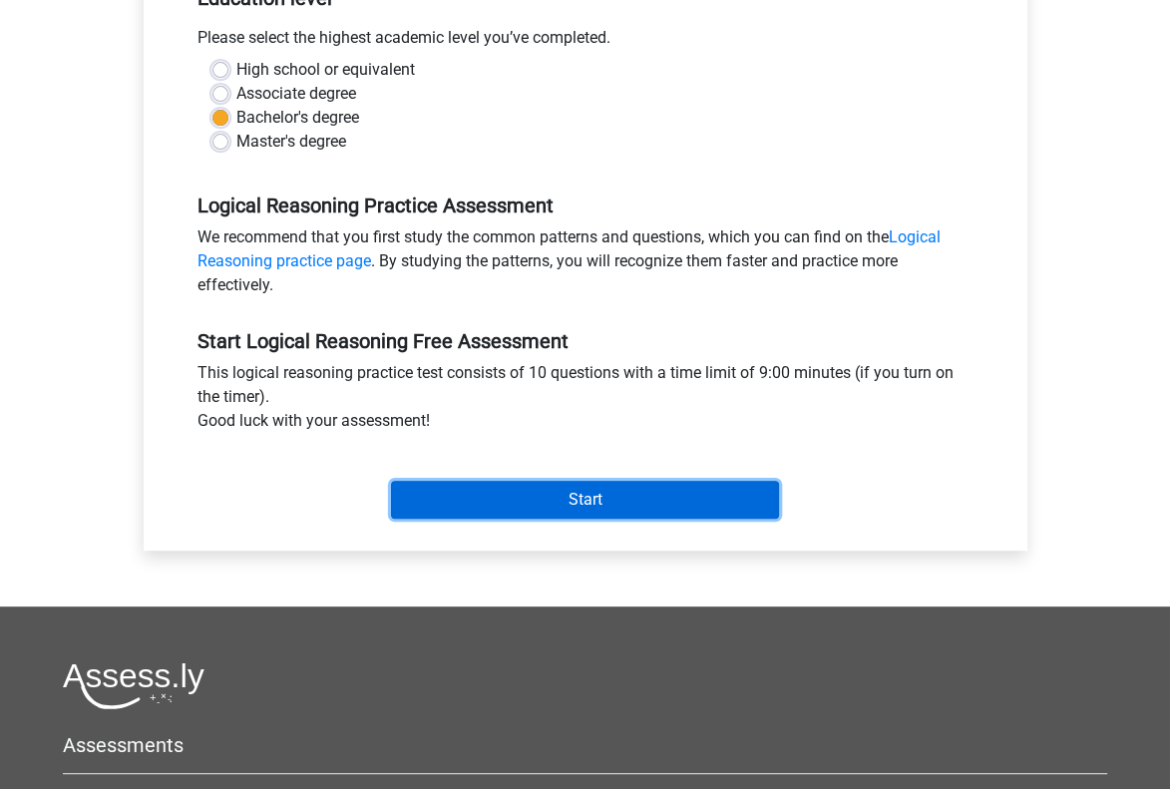
click at [471, 484] on input "Start" at bounding box center [585, 500] width 388 height 38
